Goal: Information Seeking & Learning: Learn about a topic

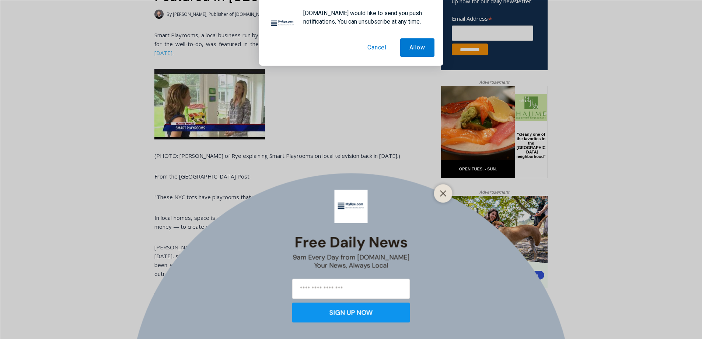
scroll to position [332, 0]
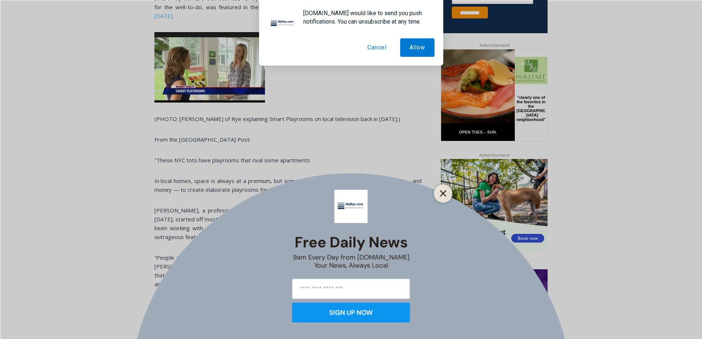
click at [448, 193] on button "Close" at bounding box center [443, 193] width 10 height 10
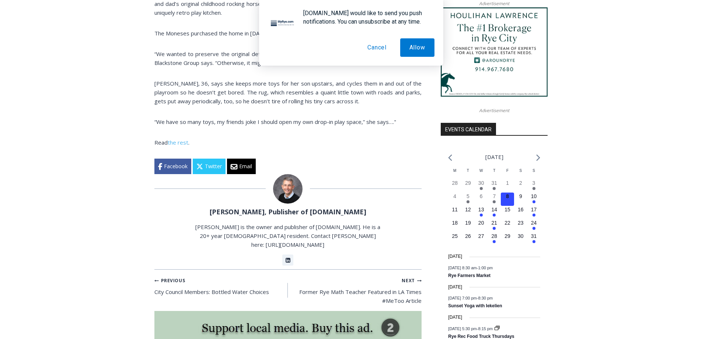
scroll to position [553, 0]
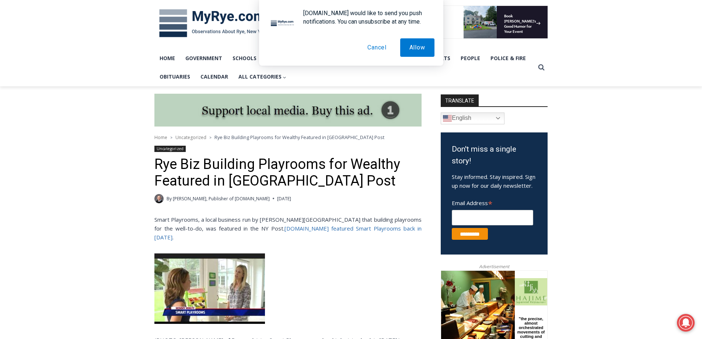
click at [257, 229] on link "[DOMAIN_NAME] featured Smart Playrooms back in [DATE]" at bounding box center [287, 233] width 267 height 16
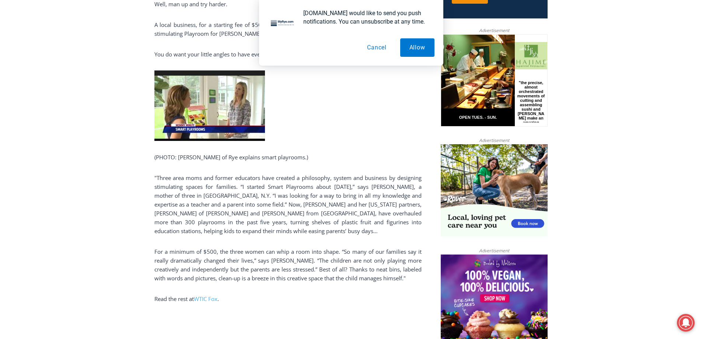
scroll to position [391, 0]
